Goal: Task Accomplishment & Management: Manage account settings

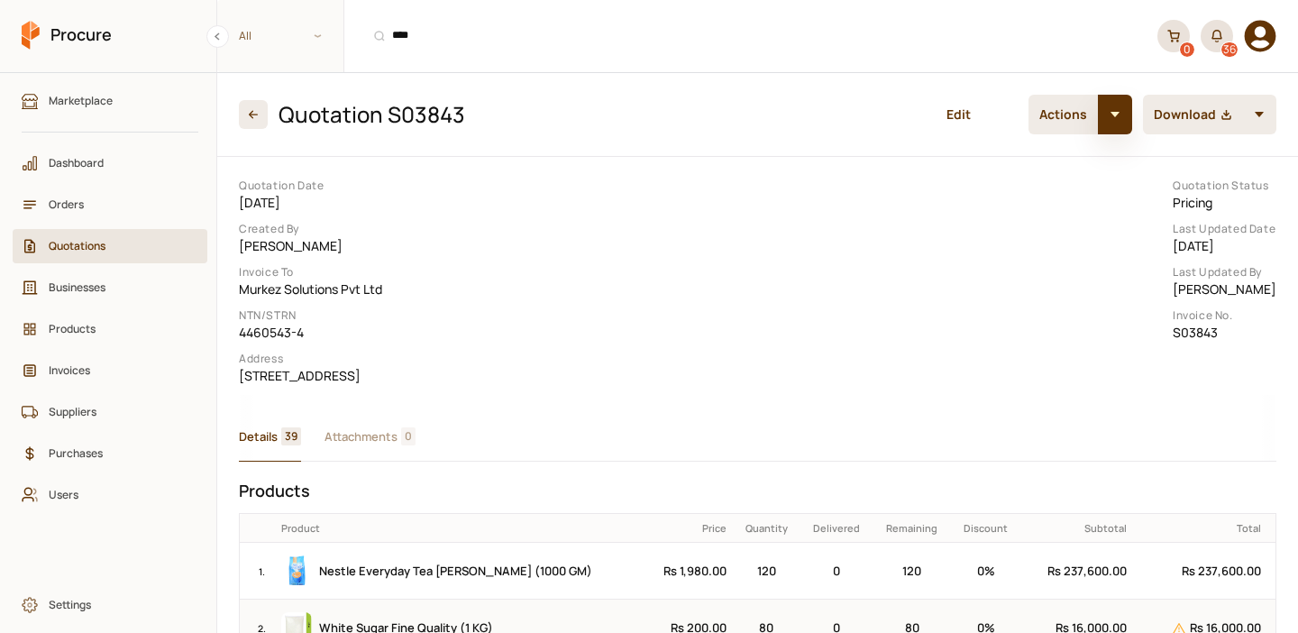
click at [1119, 124] on button "button" at bounding box center [1115, 115] width 34 height 40
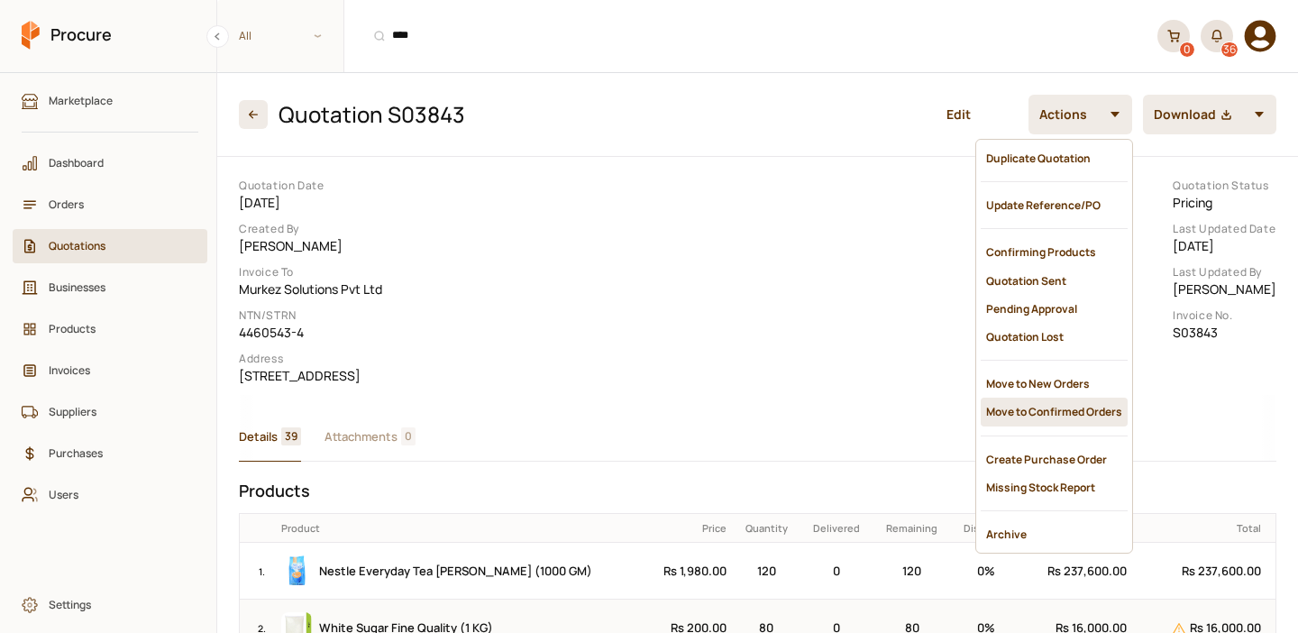
click at [1013, 398] on div "Move to Confirmed Orders" at bounding box center [1054, 412] width 147 height 28
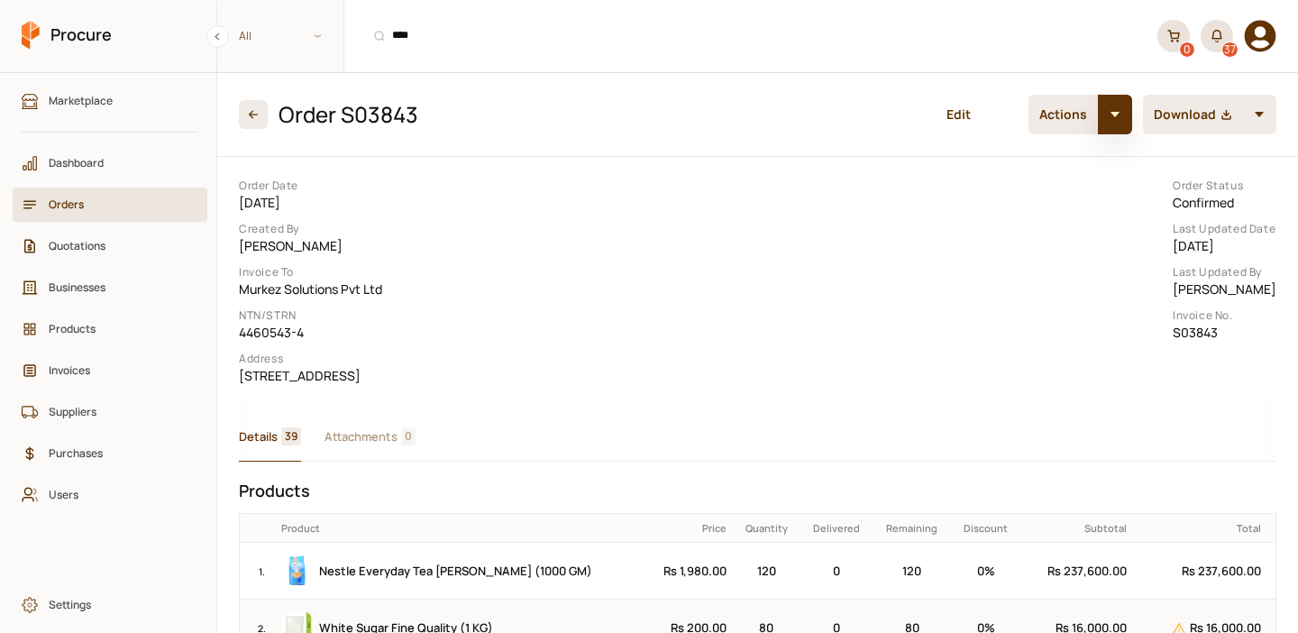
click at [1120, 124] on button "button" at bounding box center [1115, 115] width 34 height 40
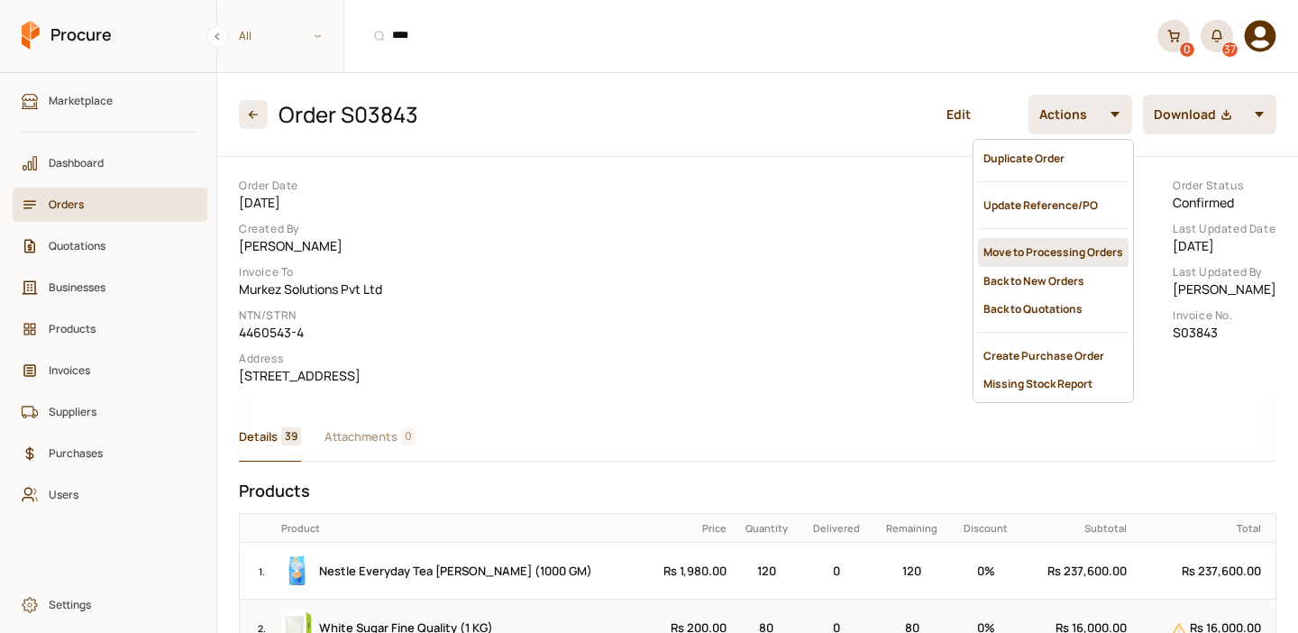
click at [1042, 252] on div "Move to Processing Orders" at bounding box center [1053, 252] width 151 height 28
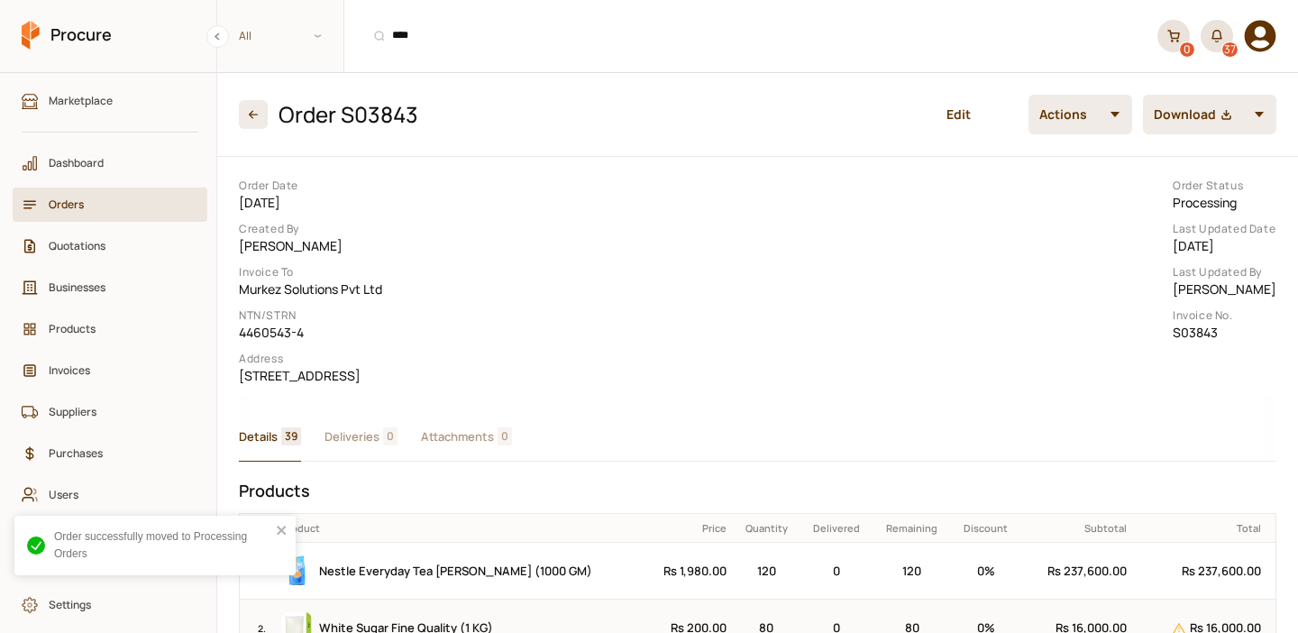
click at [371, 446] on span "Deliveries" at bounding box center [352, 436] width 55 height 19
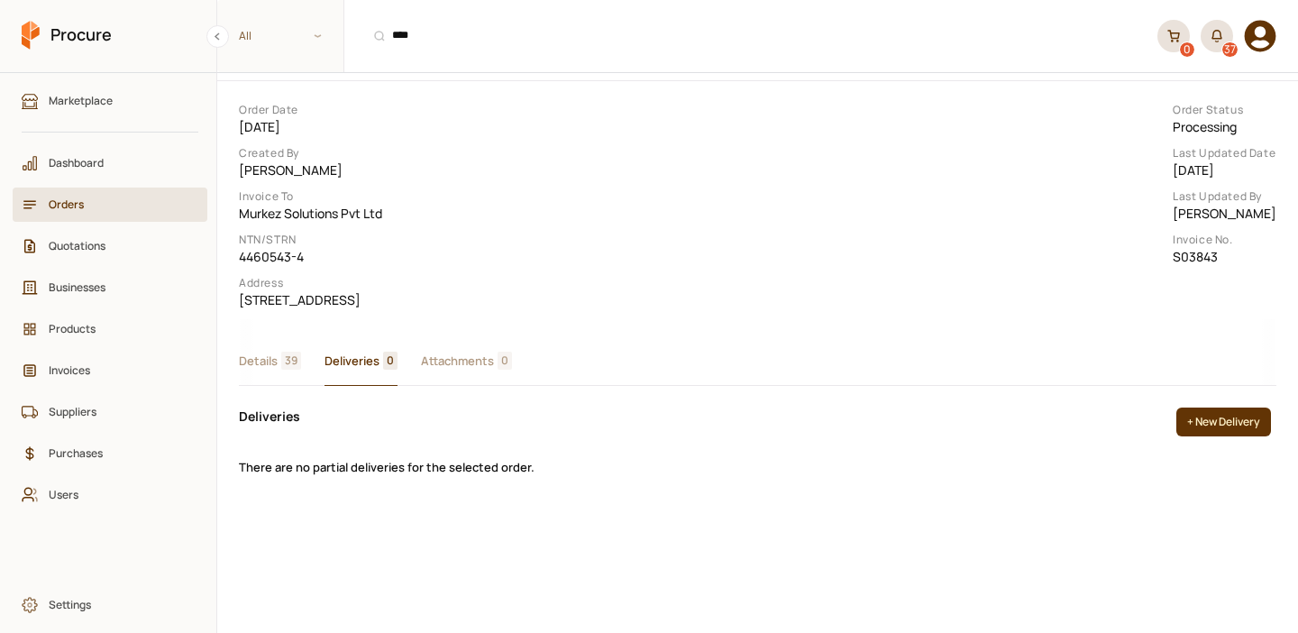
scroll to position [78, 0]
click at [1229, 434] on button "+ New Delivery" at bounding box center [1223, 419] width 95 height 29
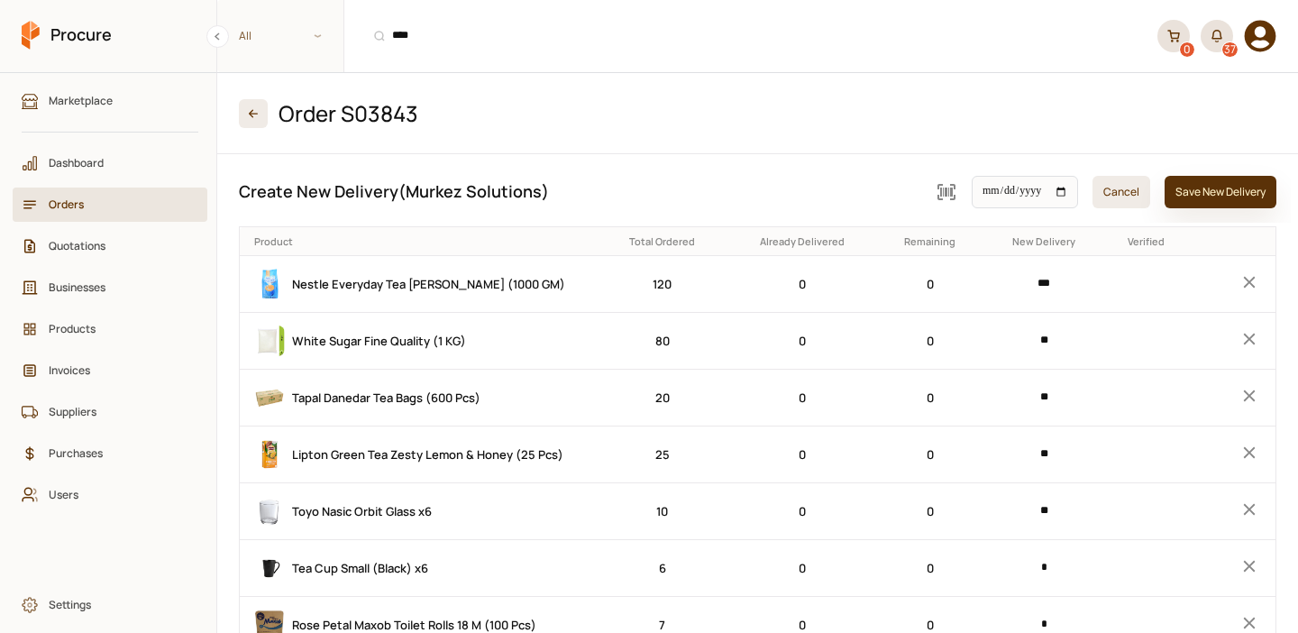
click at [1212, 198] on button "Save New Delivery" at bounding box center [1221, 192] width 112 height 32
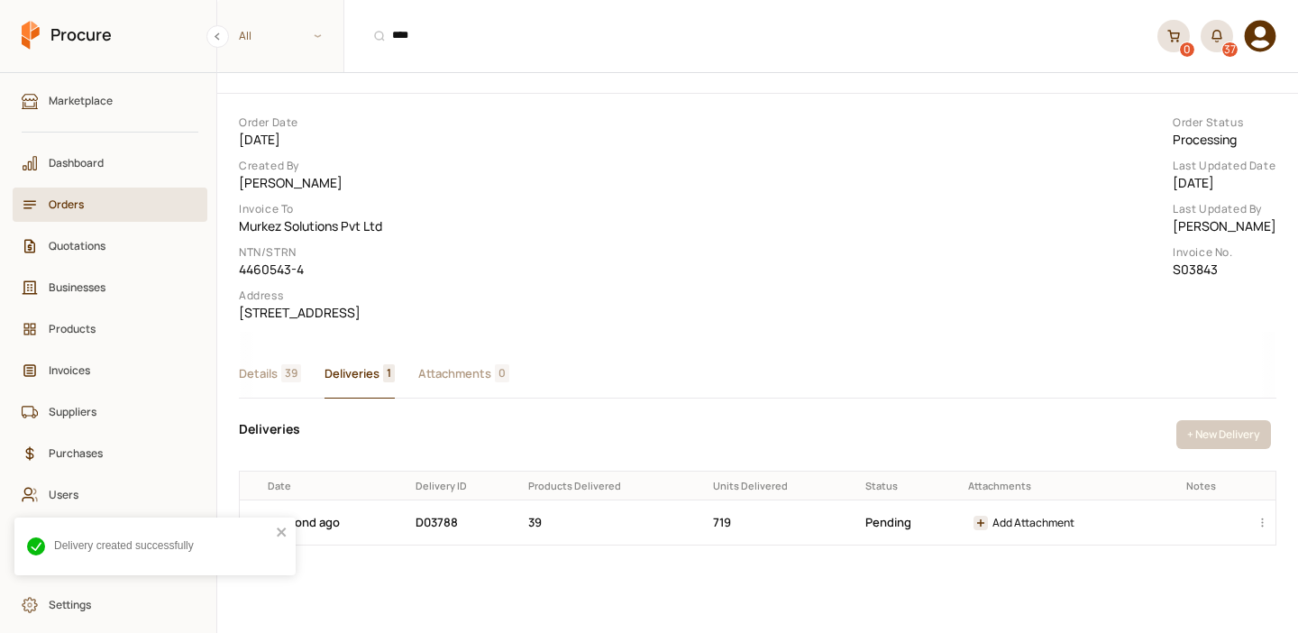
scroll to position [110, 0]
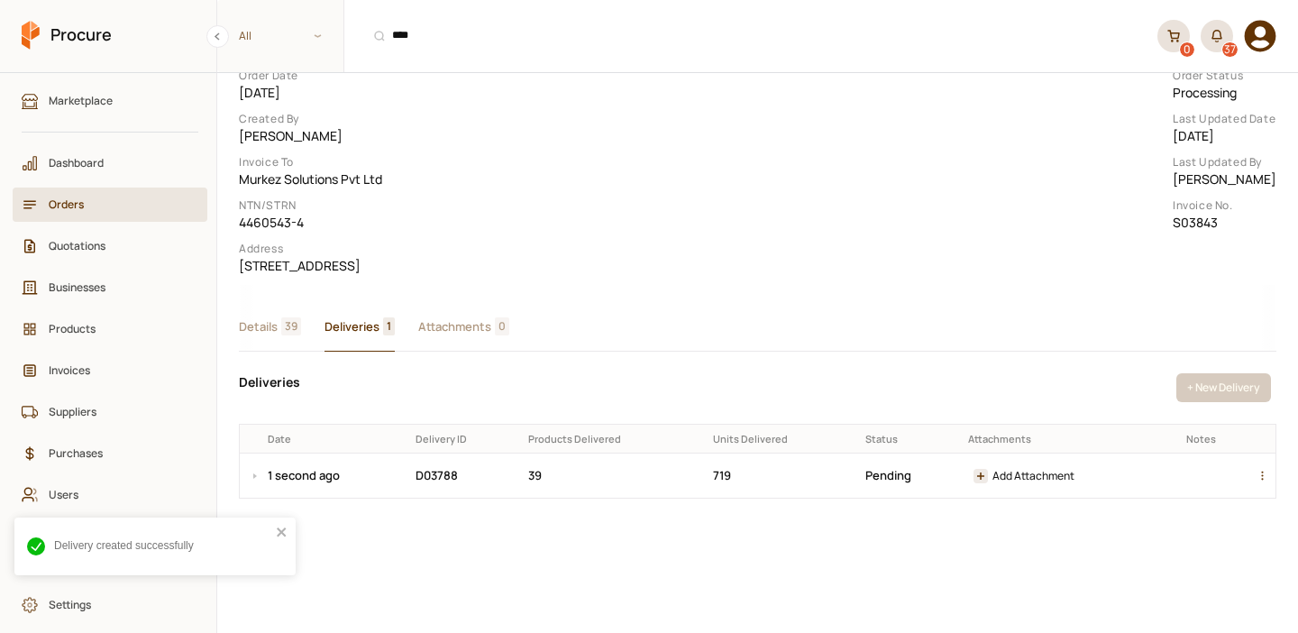
click at [1264, 498] on div "button" at bounding box center [1266, 475] width 22 height 44
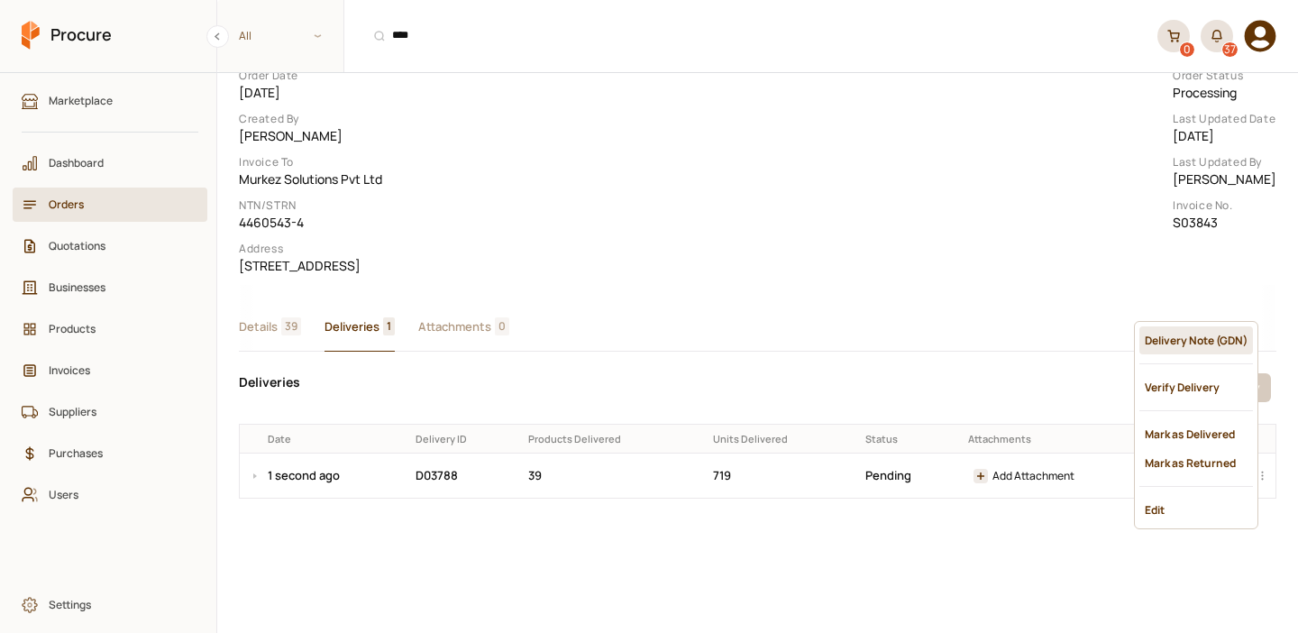
click at [1226, 345] on div "Delivery Note (GDN)" at bounding box center [1197, 340] width 114 height 28
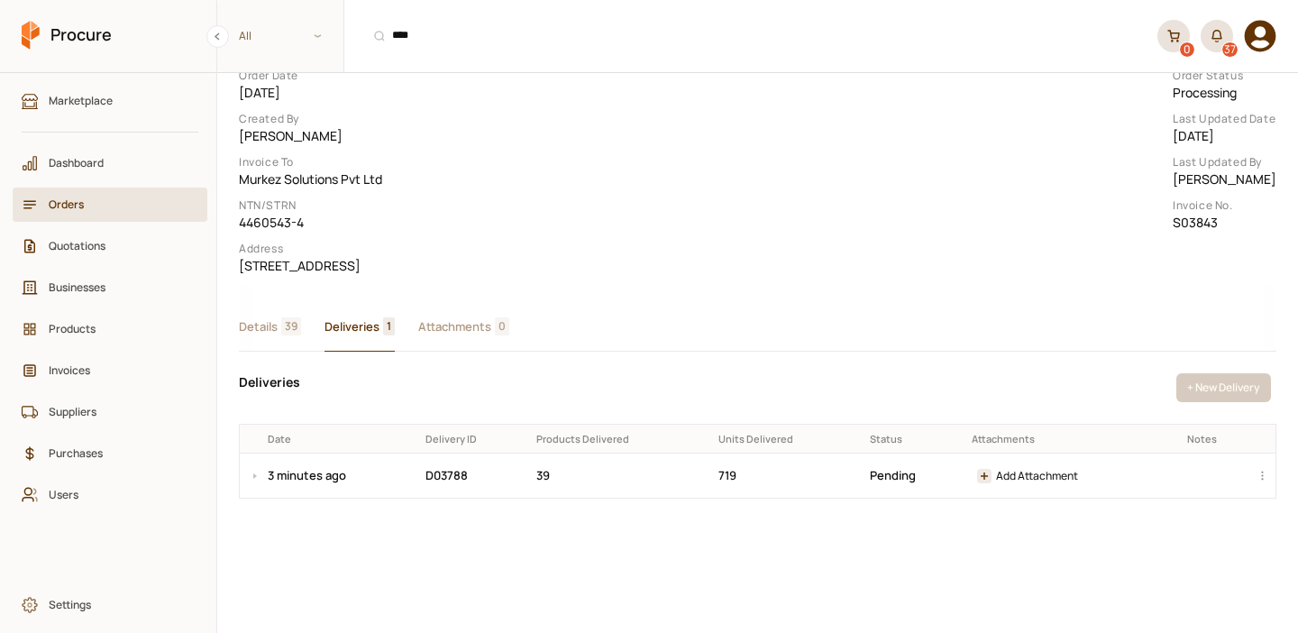
click at [278, 336] on span "Details" at bounding box center [258, 326] width 39 height 19
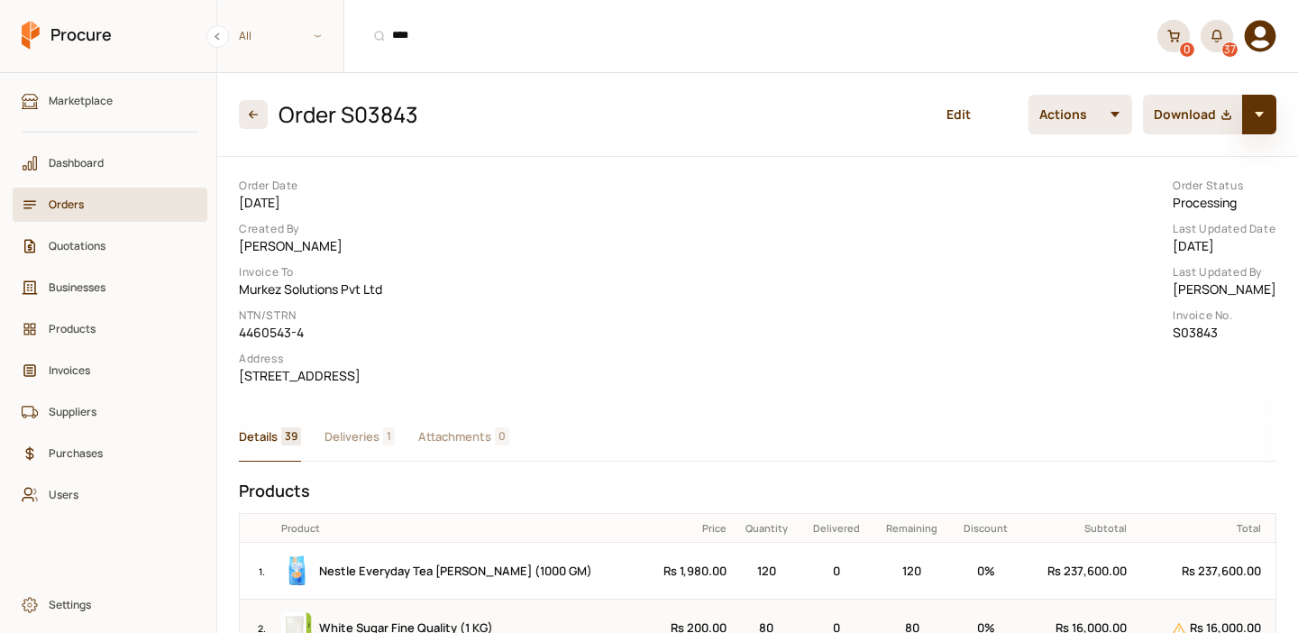
click at [1270, 121] on button "button" at bounding box center [1259, 115] width 34 height 40
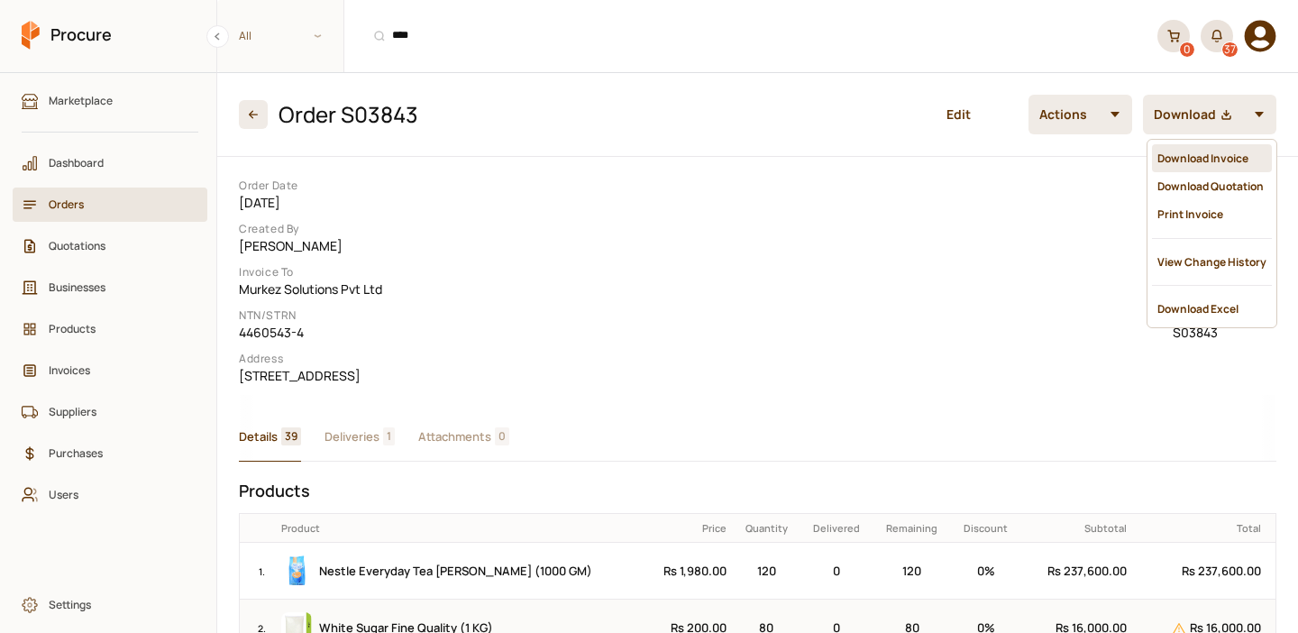
click at [1200, 167] on div "Download Invoice" at bounding box center [1212, 158] width 120 height 28
